Goal: Information Seeking & Learning: Learn about a topic

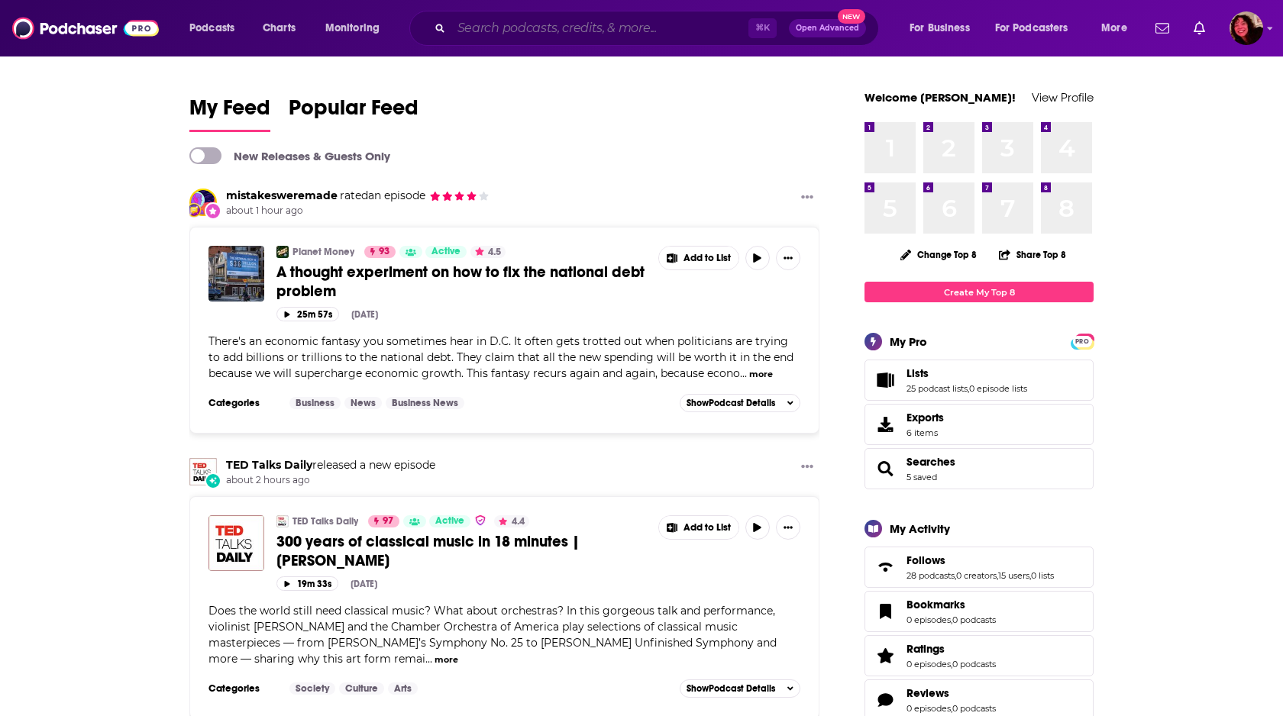
click at [504, 32] on input "Search podcasts, credits, & more..." at bounding box center [599, 28] width 297 height 24
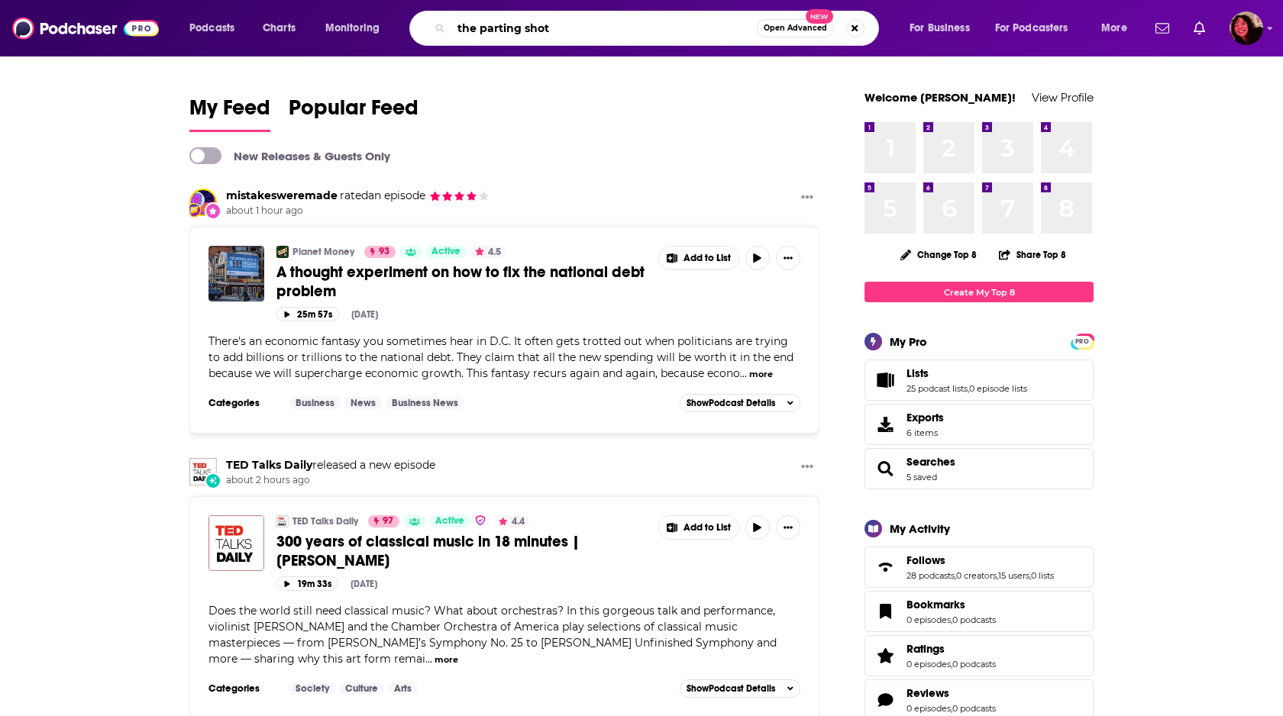
type input "the parting shot"
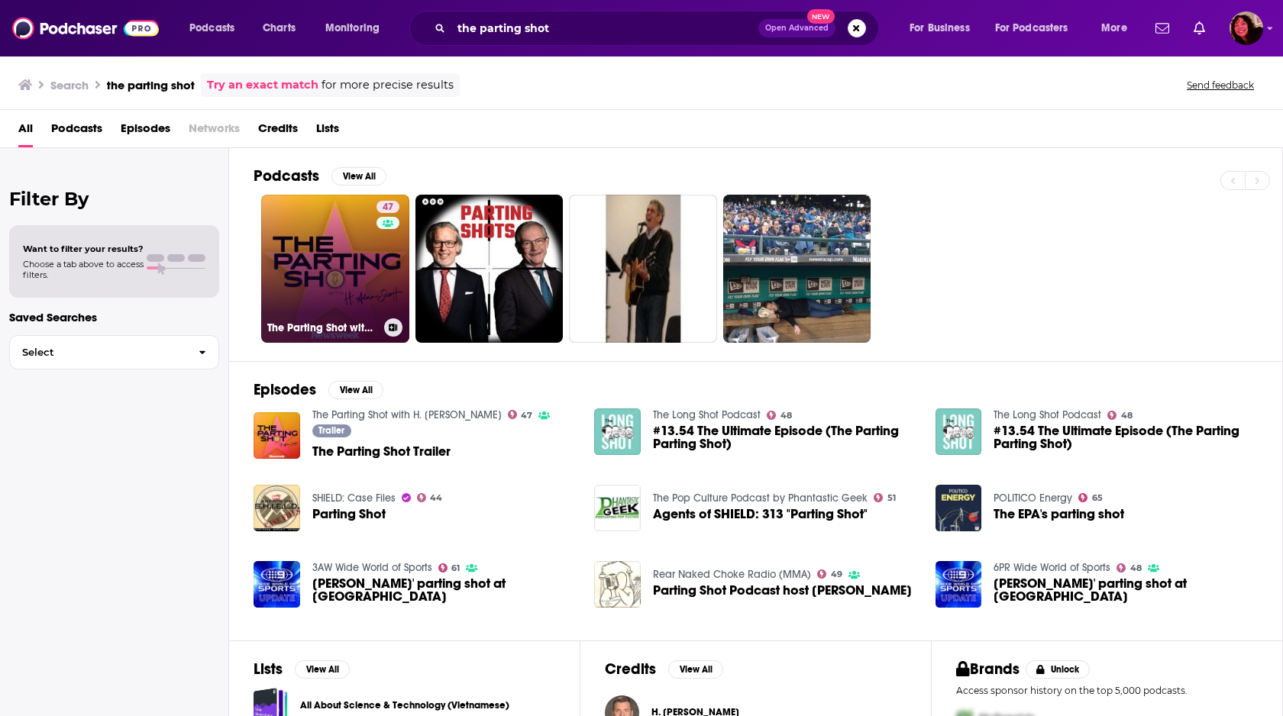
click at [317, 253] on link "47 The Parting Shot with H. [PERSON_NAME]" at bounding box center [335, 269] width 148 height 148
